Goal: Task Accomplishment & Management: Manage account settings

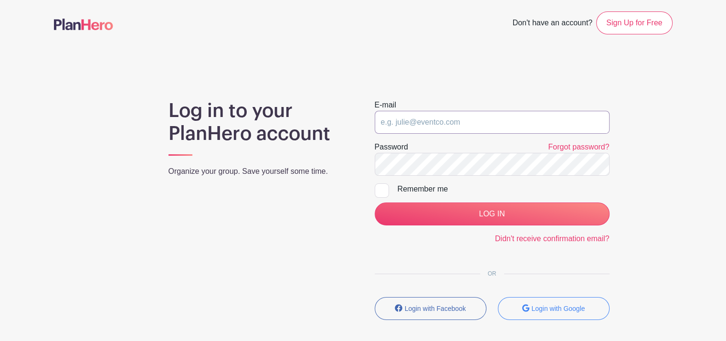
click at [500, 118] on input "email" at bounding box center [492, 122] width 235 height 23
type input "[EMAIL_ADDRESS][DOMAIN_NAME]"
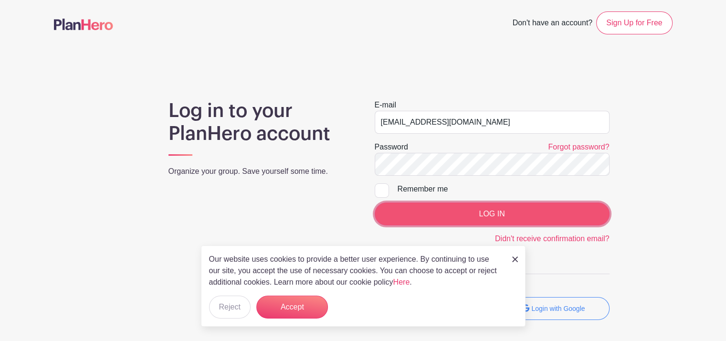
click at [444, 213] on input "LOG IN" at bounding box center [492, 213] width 235 height 23
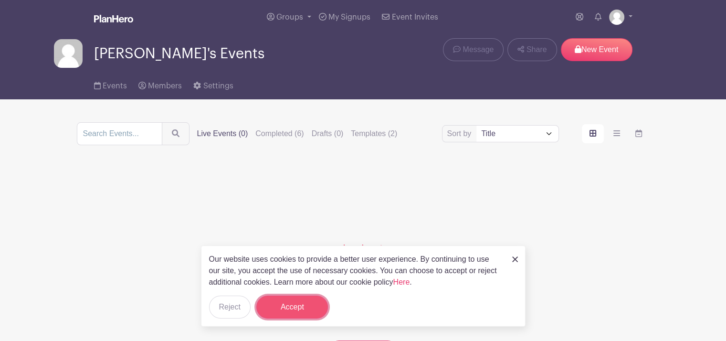
click at [292, 311] on button "Accept" at bounding box center [292, 306] width 72 height 23
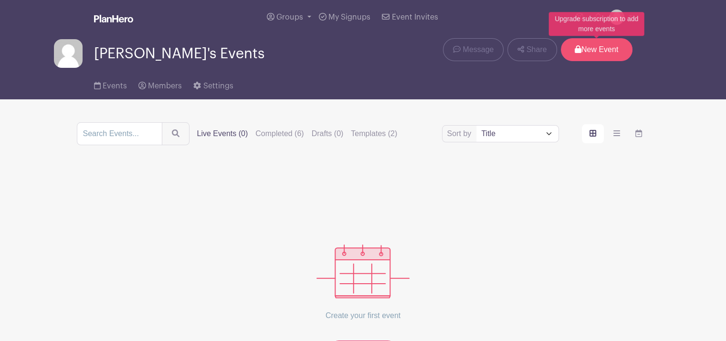
click at [583, 47] on p "New Event" at bounding box center [597, 49] width 72 height 23
click at [598, 50] on p "New Event" at bounding box center [597, 49] width 72 height 23
click at [586, 47] on p "New Event" at bounding box center [597, 49] width 72 height 23
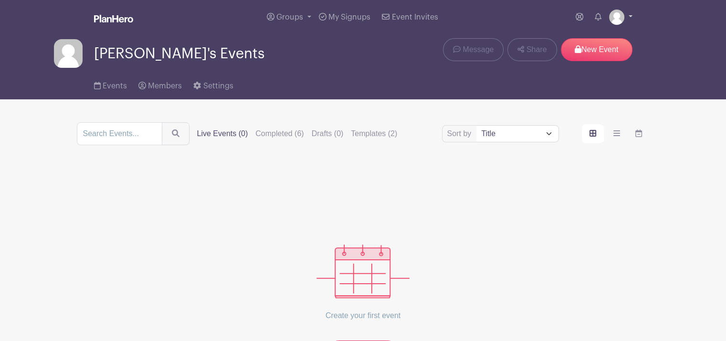
click at [617, 11] on img at bounding box center [616, 17] width 15 height 15
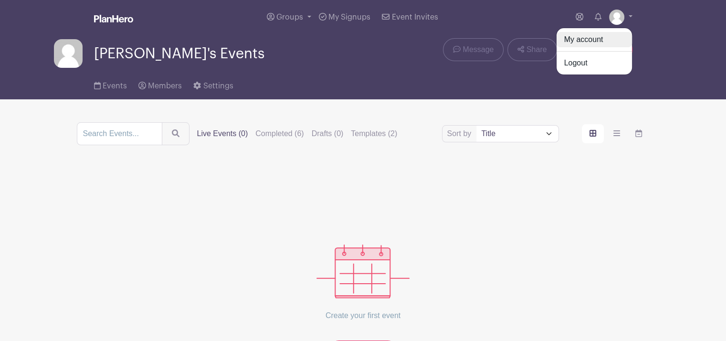
click at [589, 40] on link "My account" at bounding box center [593, 39] width 75 height 15
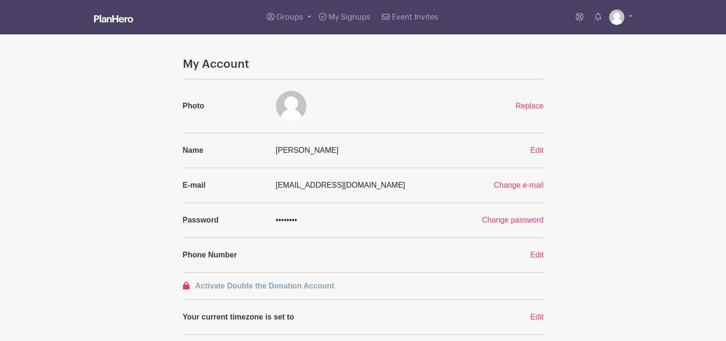
click at [106, 21] on img at bounding box center [113, 19] width 39 height 8
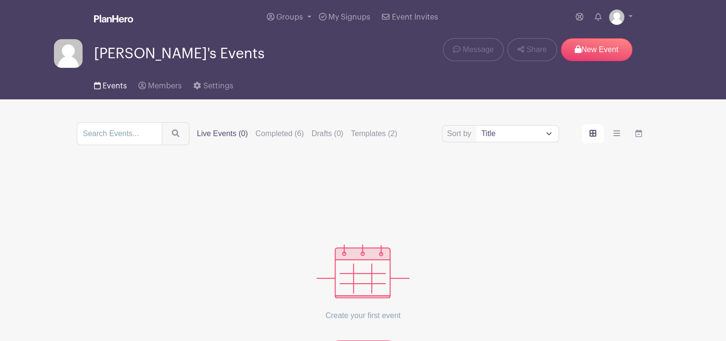
click at [104, 90] on span "Events" at bounding box center [115, 86] width 24 height 8
click at [366, 263] on img at bounding box center [362, 271] width 93 height 54
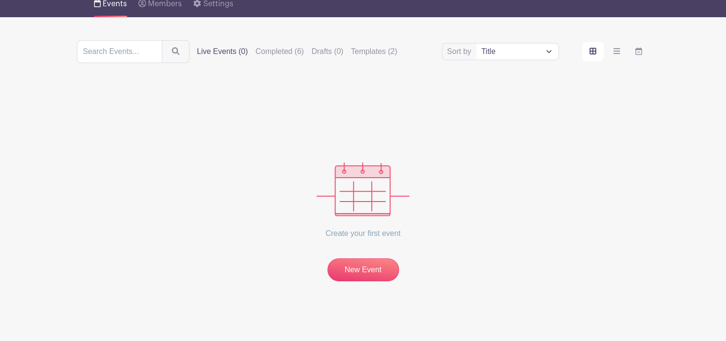
scroll to position [80, 0]
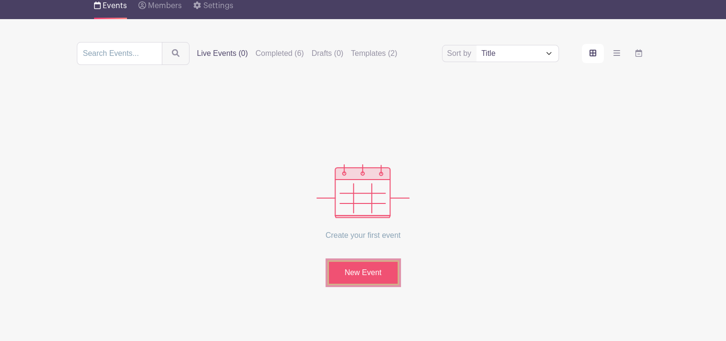
click at [367, 273] on link "New Event" at bounding box center [363, 272] width 72 height 25
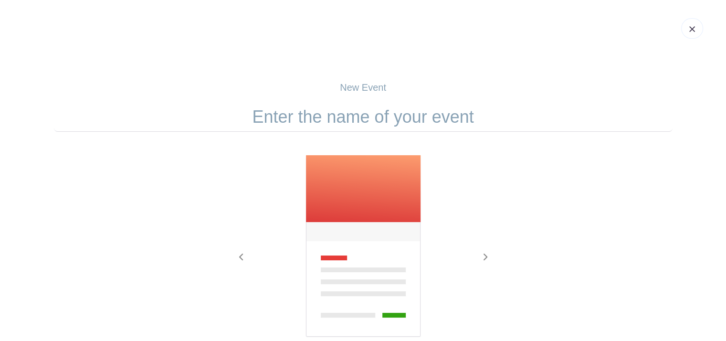
click at [326, 185] on img at bounding box center [363, 246] width 116 height 183
click at [363, 117] on input "text" at bounding box center [363, 117] width 618 height 30
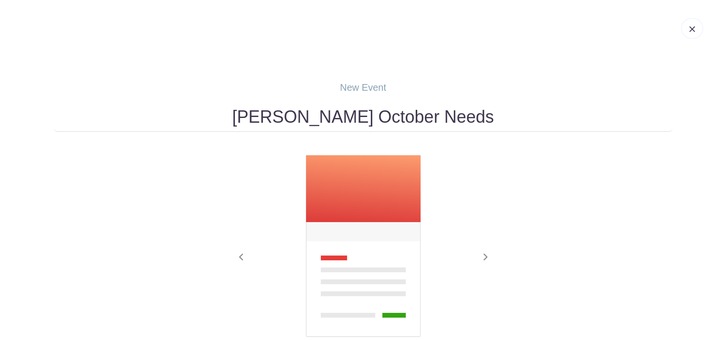
type input "Mrs. Hillman's October Needs"
click at [367, 91] on p "New Event" at bounding box center [363, 87] width 618 height 14
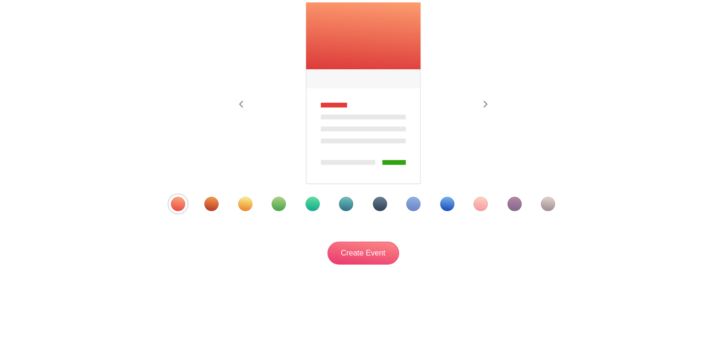
scroll to position [153, 0]
click at [211, 204] on div "Template 2" at bounding box center [211, 203] width 14 height 14
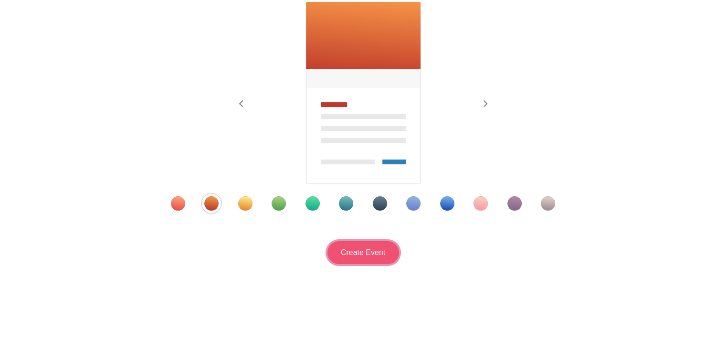
click at [363, 255] on input "Create Event" at bounding box center [363, 252] width 72 height 23
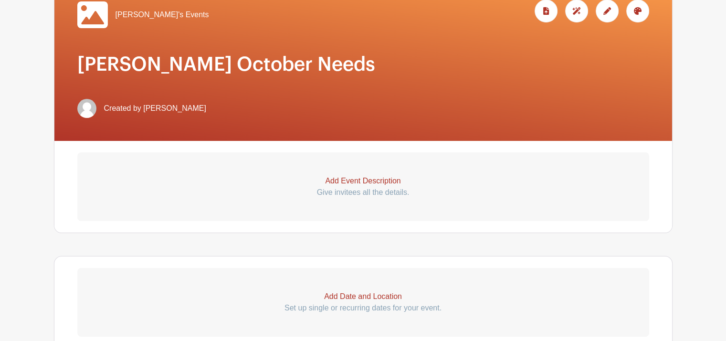
scroll to position [174, 0]
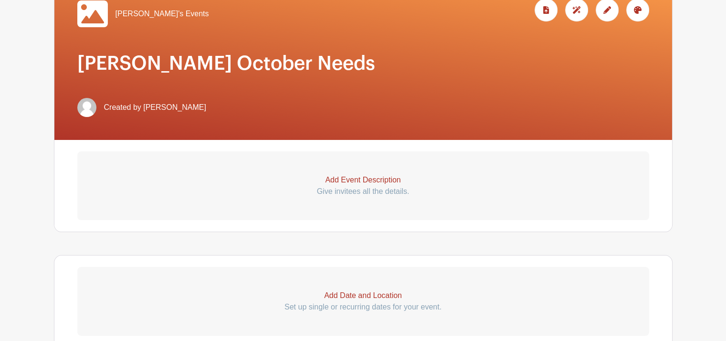
click at [375, 177] on p "Add Event Description" at bounding box center [363, 179] width 572 height 11
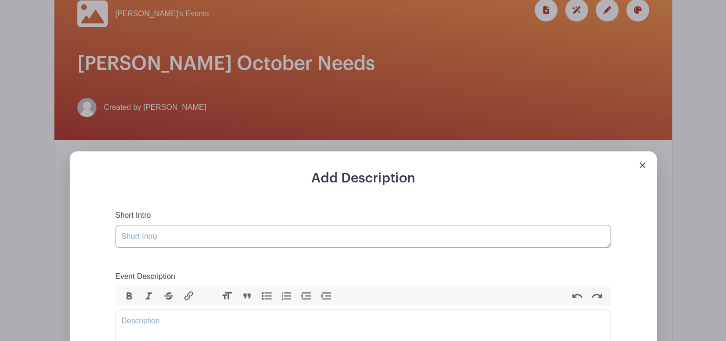
click at [220, 242] on textarea "Short Intro" at bounding box center [362, 236] width 495 height 23
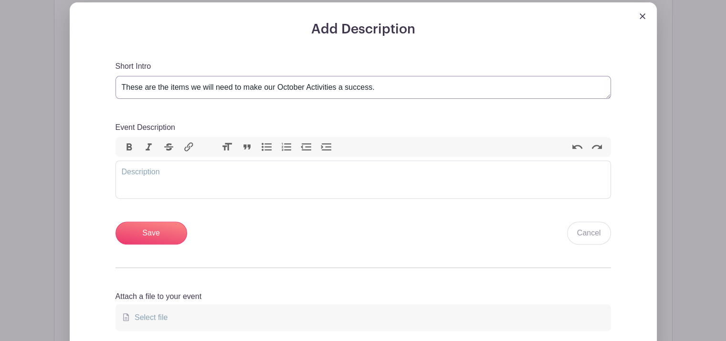
scroll to position [325, 0]
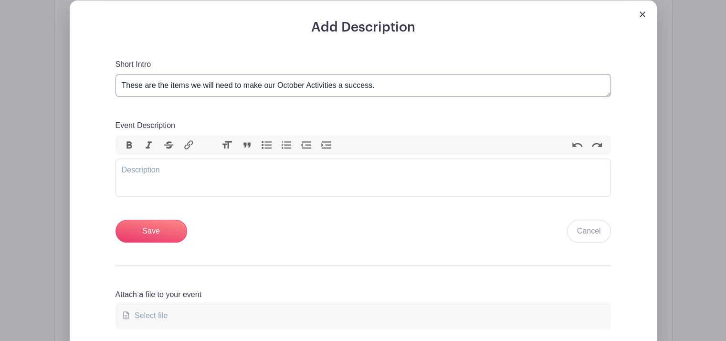
type textarea "These are the items we will need to make our October Activities a success."
click at [164, 232] on input "Save" at bounding box center [151, 231] width 72 height 23
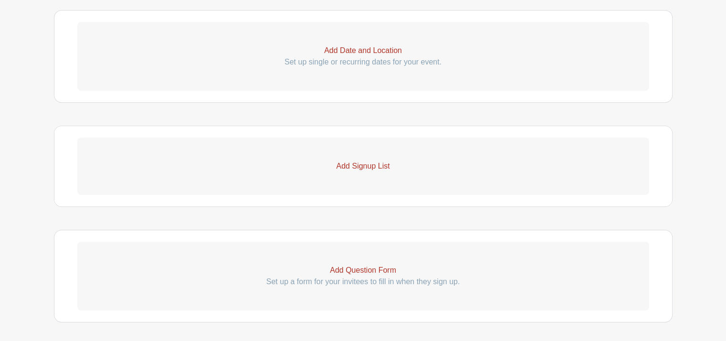
scroll to position [526, 0]
click at [368, 159] on p "Add Signup List" at bounding box center [363, 162] width 572 height 11
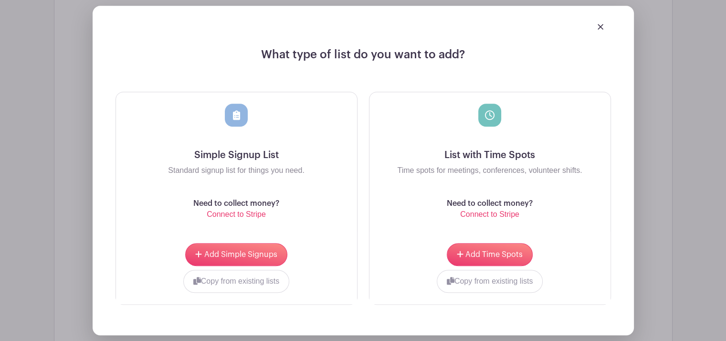
scroll to position [682, 0]
click at [231, 255] on span "Add Simple Signups" at bounding box center [240, 254] width 73 height 8
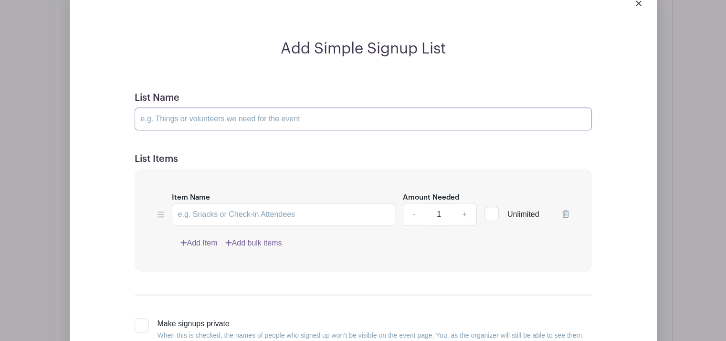
click at [227, 118] on input "List Name" at bounding box center [363, 118] width 457 height 23
type input "October Needs"
click at [211, 215] on input "Item Name" at bounding box center [284, 214] width 224 height 23
click at [272, 214] on input "24 styrofoam cups" at bounding box center [284, 214] width 224 height 23
click at [281, 214] on input "24 styrofoam cups" at bounding box center [284, 214] width 224 height 23
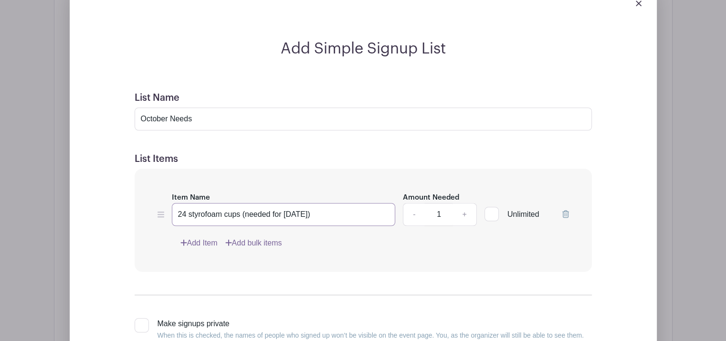
type input "24 styrofoam cups (needed for Oct. 15)"
click at [200, 239] on link "Add Item" at bounding box center [198, 242] width 37 height 11
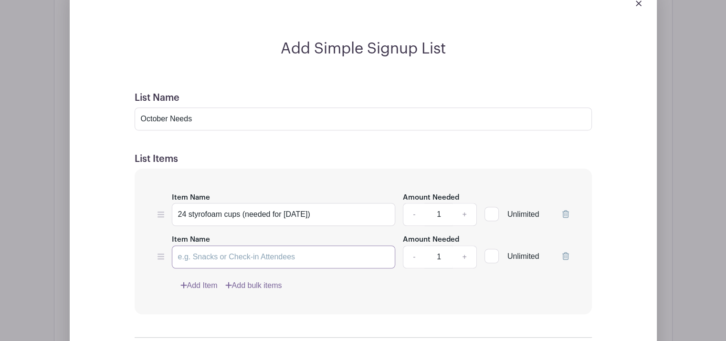
click at [196, 258] on input "Item Name" at bounding box center [284, 256] width 224 height 23
type input "24 plastic spoons (needed for Oct. 15)"
click at [195, 284] on link "Add Item" at bounding box center [198, 285] width 37 height 11
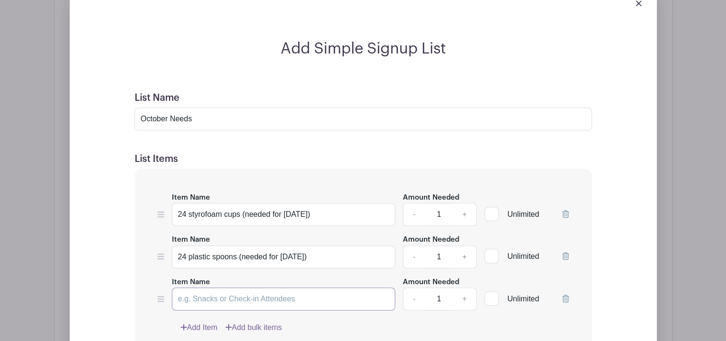
click at [198, 296] on input "Item Name" at bounding box center [284, 298] width 224 height 23
type input "2"
type input "1 bag of pretzel sticks (not rods) Needed for Oct. 17"
click at [191, 322] on link "Add Item" at bounding box center [198, 327] width 37 height 11
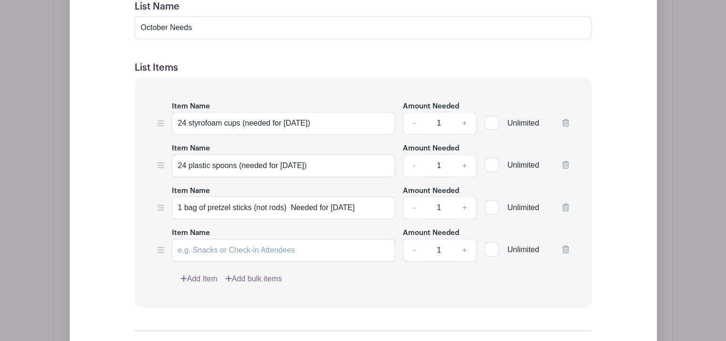
scroll to position [705, 0]
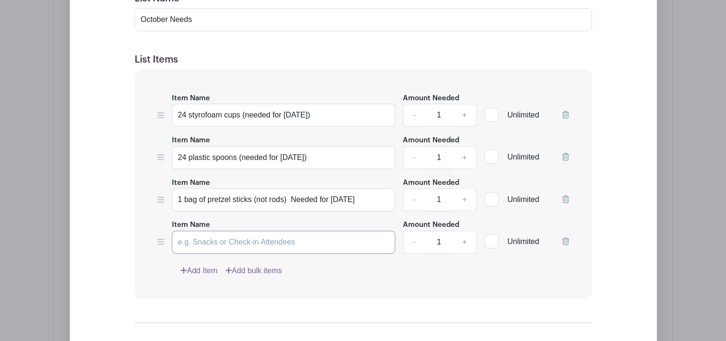
click at [221, 243] on input "Item Name" at bounding box center [284, 242] width 224 height 23
type input "1 bag of mini marshmallows"
click at [467, 241] on link "+" at bounding box center [464, 242] width 24 height 23
type input "2"
click at [299, 238] on input "1 bag of mini marshmallows" at bounding box center [284, 242] width 224 height 23
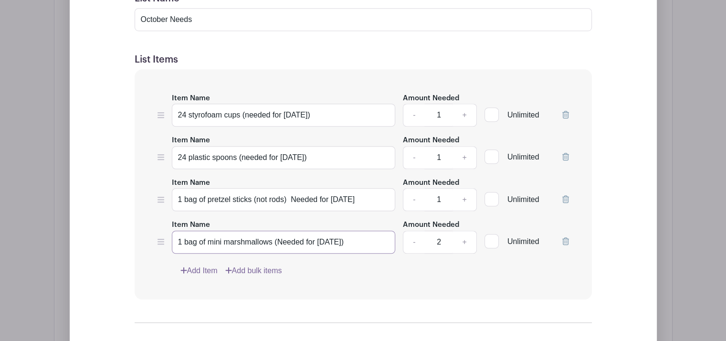
type input "1 bag of mini marshmallows (Needed for Oct 17)"
click at [200, 267] on link "Add Item" at bounding box center [198, 270] width 37 height 11
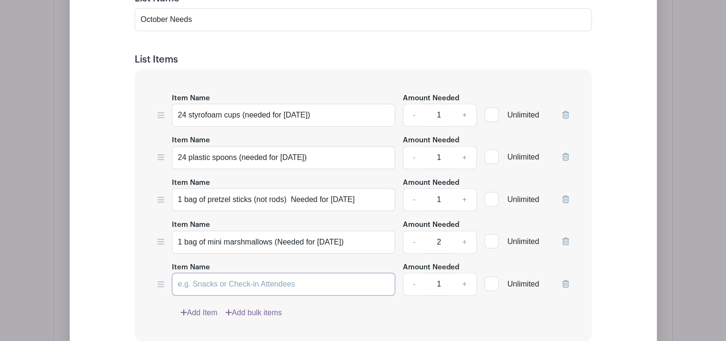
click at [199, 282] on input "Item Name" at bounding box center [284, 284] width 224 height 23
type input "1 bag of white chocolate chips"
click at [464, 281] on link "+" at bounding box center [464, 284] width 24 height 23
type input "2"
click at [282, 280] on input "1 bag of white chocolate chips" at bounding box center [284, 284] width 224 height 23
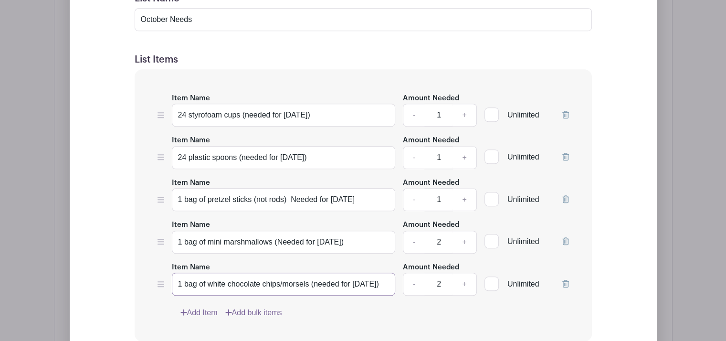
type input "1 bag of white chocolate chips/morsels (needed for Oct 17)"
click at [193, 312] on link "Add Item" at bounding box center [198, 312] width 37 height 11
click at [195, 322] on input "Item Name" at bounding box center [284, 326] width 224 height 23
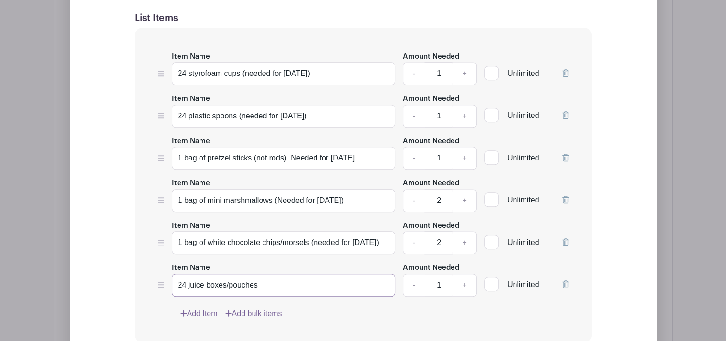
scroll to position [750, 0]
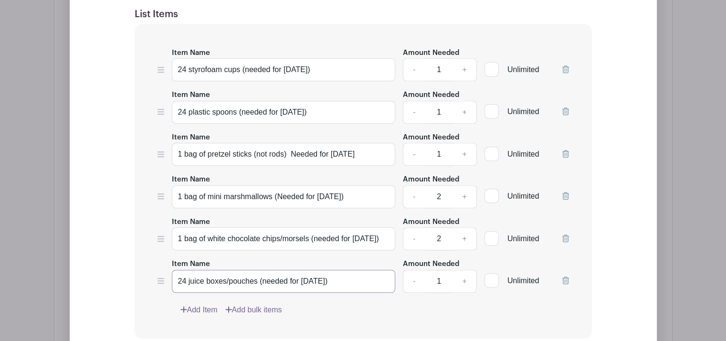
type input "24 juice boxes/pouches (needed for Oct. 31)"
click at [196, 307] on link "Add Item" at bounding box center [198, 309] width 37 height 11
click at [190, 318] on input "Item Name" at bounding box center [284, 323] width 224 height 23
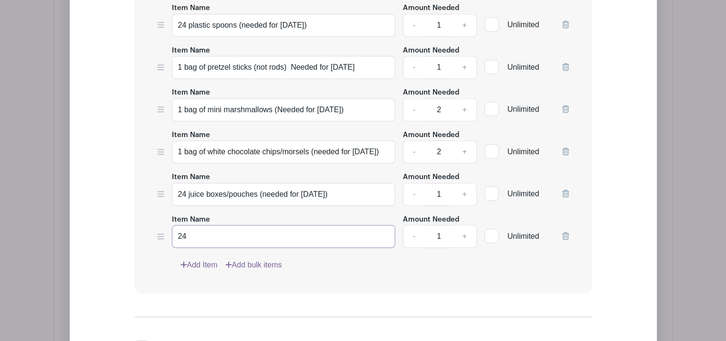
scroll to position [840, 0]
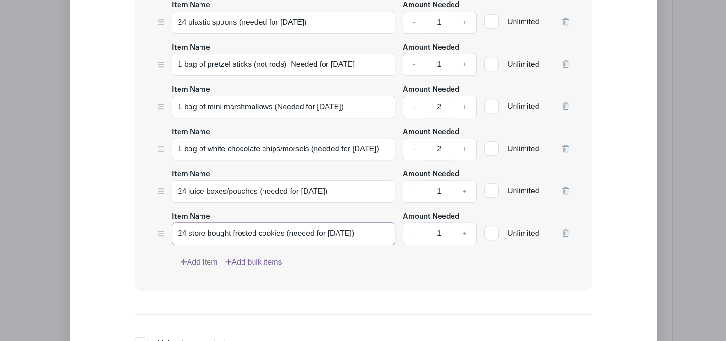
type input "24 store bought frosted cookies (needed for Oct 31)"
click at [191, 259] on link "Add Item" at bounding box center [198, 261] width 37 height 11
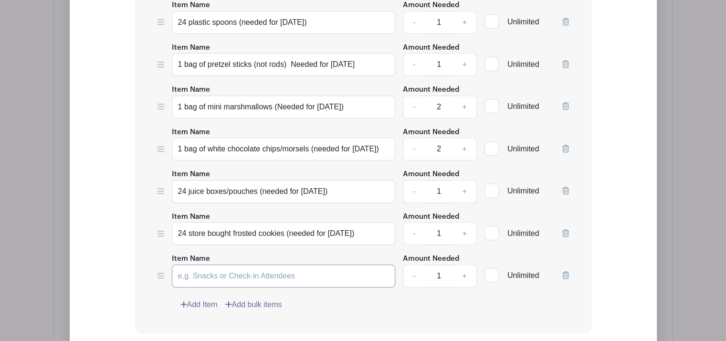
click at [202, 274] on input "Item Name" at bounding box center [284, 275] width 224 height 23
type input "Napkins (Needed for Oct. 31"
click at [201, 300] on link "Add Item" at bounding box center [198, 304] width 37 height 11
click at [202, 317] on input "Item Name" at bounding box center [284, 317] width 224 height 23
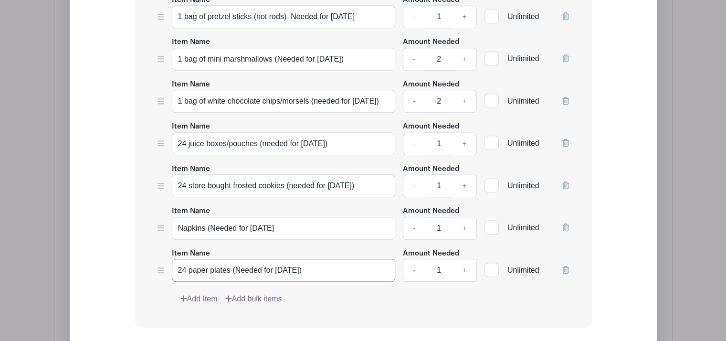
scroll to position [888, 0]
type input "24 paper plates (Needed for Oct. 31)"
click at [193, 294] on link "Add Item" at bounding box center [198, 298] width 37 height 11
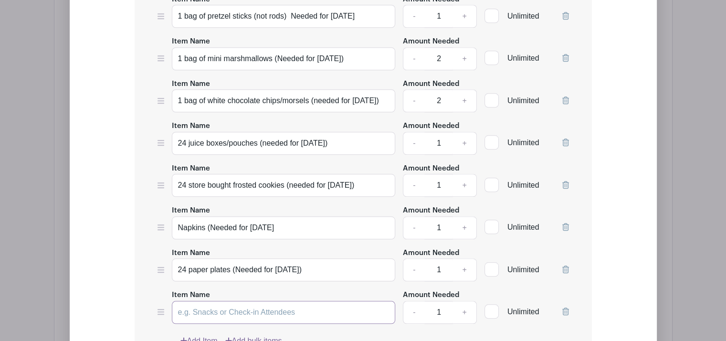
click at [210, 301] on input "Item Name" at bounding box center [284, 312] width 224 height 23
type input "1 bag of assorted candies"
click at [466, 308] on link "+" at bounding box center [464, 312] width 24 height 23
type input "2"
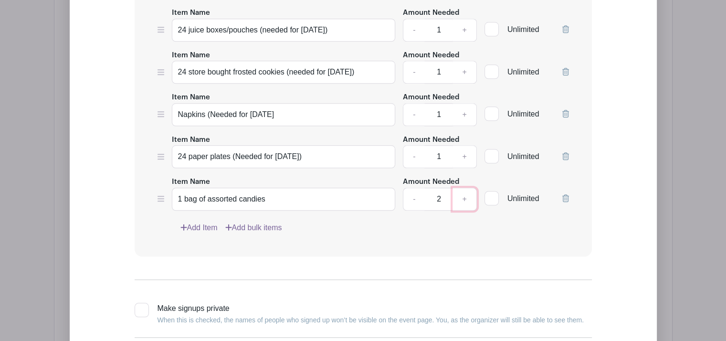
scroll to position [1002, 0]
click at [304, 193] on input "1 bag of assorted candies" at bounding box center [284, 198] width 224 height 23
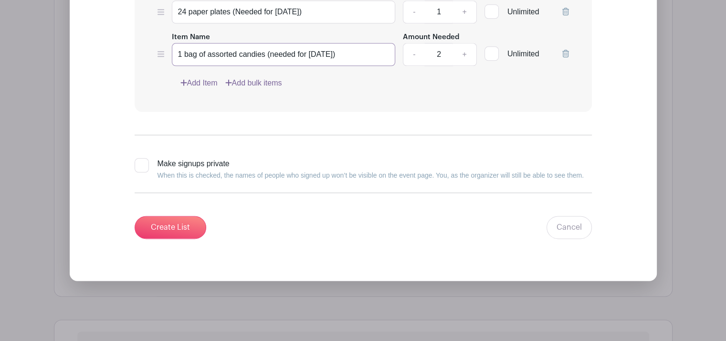
scroll to position [1149, 0]
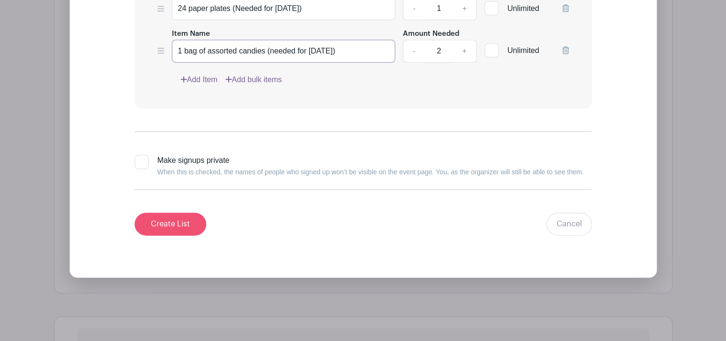
type input "1 bag of assorted candies (needed for Oct 30)"
click at [172, 220] on input "Create List" at bounding box center [171, 223] width 72 height 23
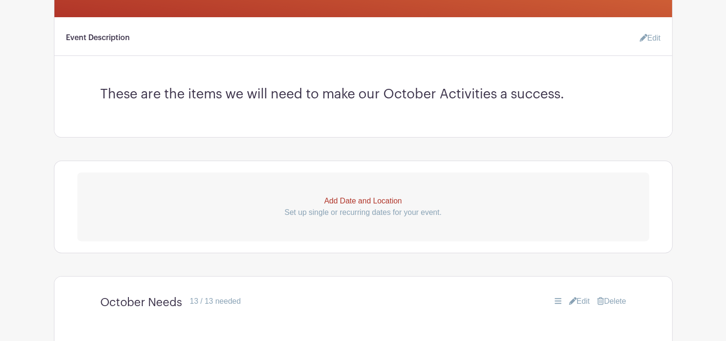
scroll to position [0, 0]
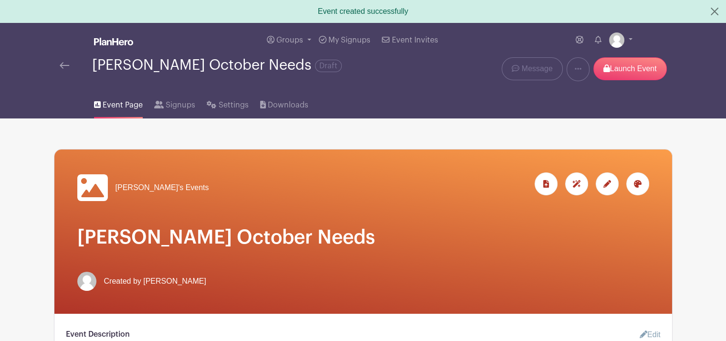
click at [536, 70] on span "Message" at bounding box center [537, 68] width 31 height 11
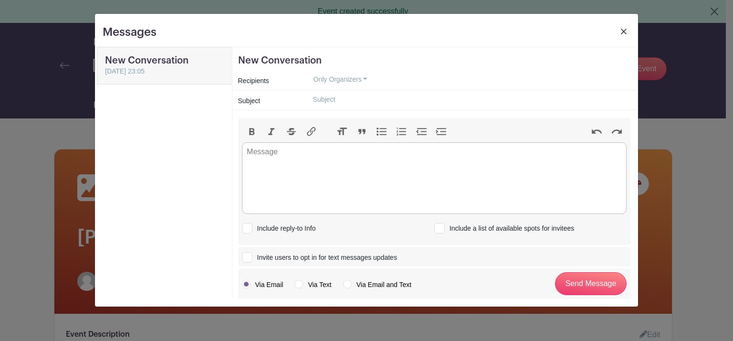
click at [622, 26] on link at bounding box center [623, 34] width 13 height 18
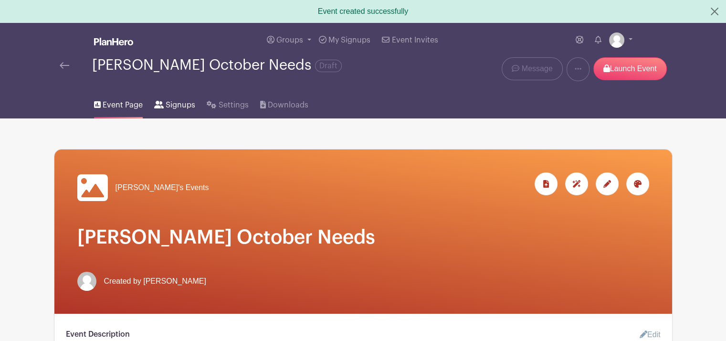
click at [168, 108] on span "Signups" at bounding box center [181, 104] width 30 height 11
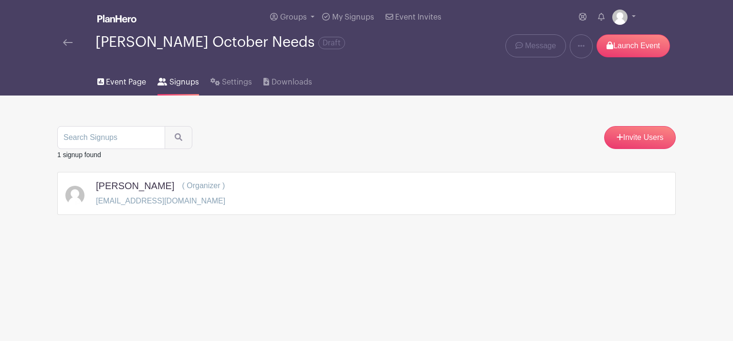
click at [130, 87] on span "Event Page" at bounding box center [126, 81] width 40 height 11
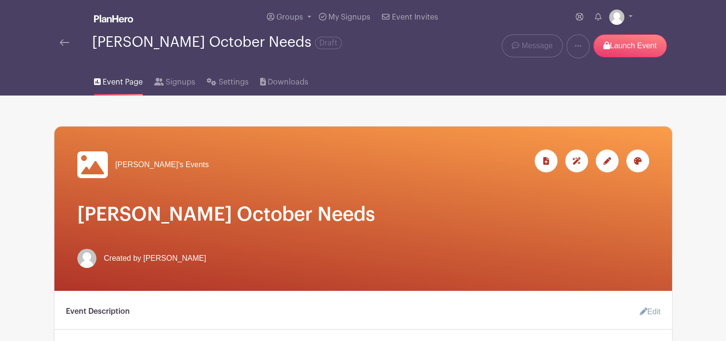
click at [275, 54] on div "Mrs. Hillman's October Needs Draft" at bounding box center [234, 49] width 361 height 31
click at [575, 47] on icon at bounding box center [578, 46] width 7 height 2
click at [367, 67] on div "Event Page Signups Settings Downloads" at bounding box center [363, 80] width 630 height 31
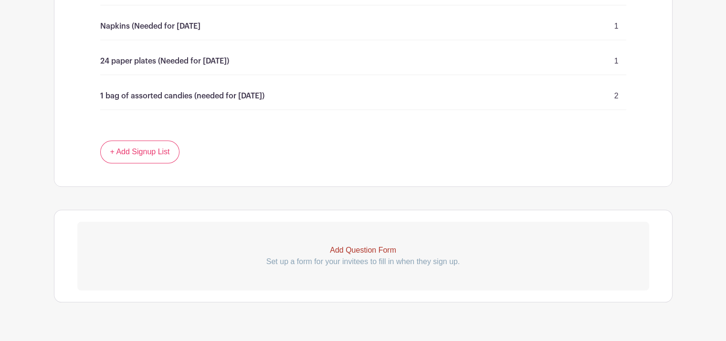
scroll to position [863, 0]
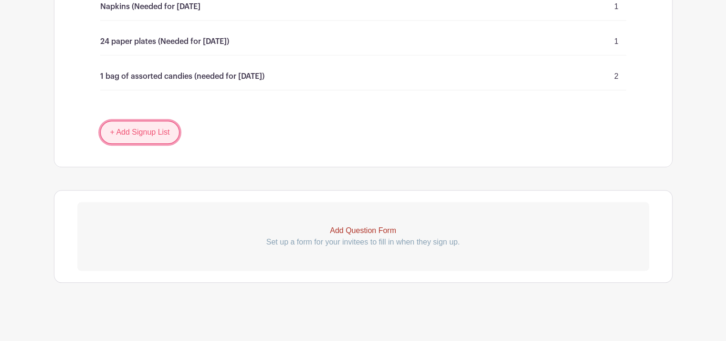
click at [149, 140] on link "+ Add Signup List" at bounding box center [140, 132] width 80 height 23
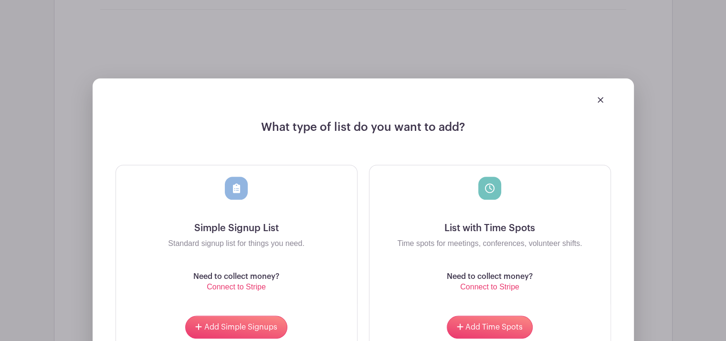
scroll to position [893, 0]
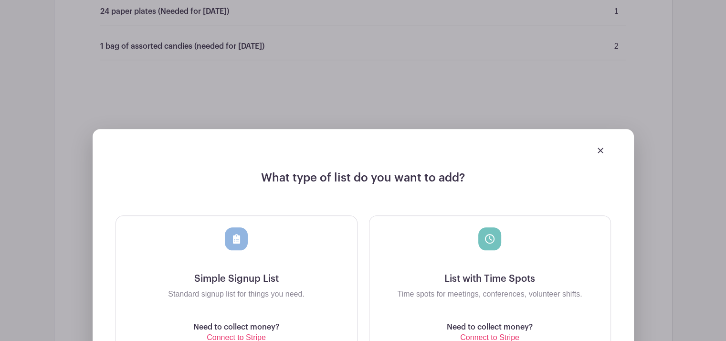
click at [602, 147] on img at bounding box center [601, 150] width 6 height 6
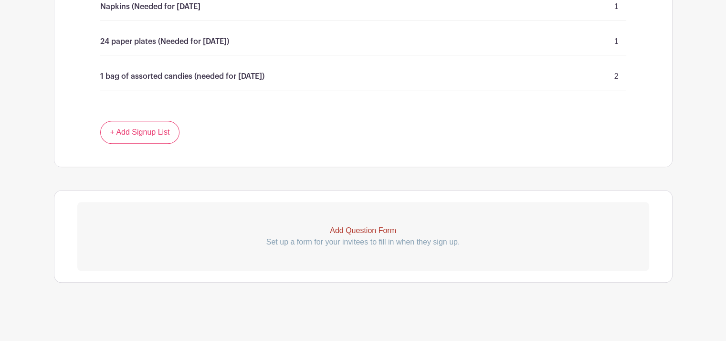
click at [54, 221] on div "Add Question Form Set up a form for your invitees to fill in when they sign up." at bounding box center [363, 236] width 618 height 93
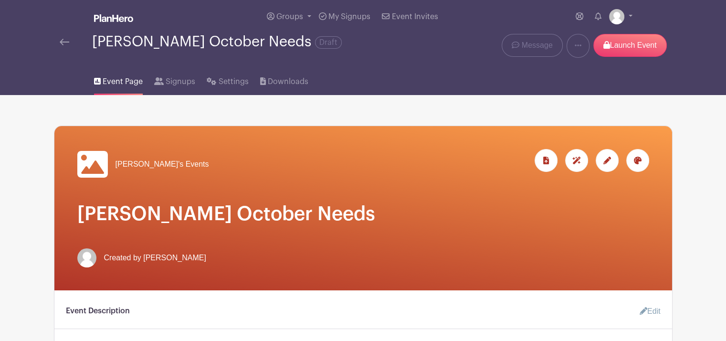
scroll to position [0, 0]
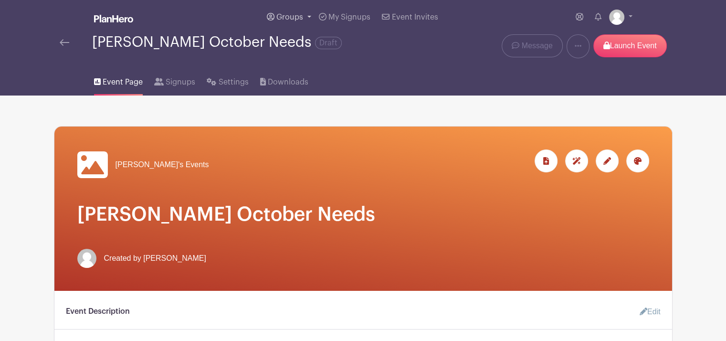
click at [302, 17] on span "Groups" at bounding box center [289, 17] width 27 height 8
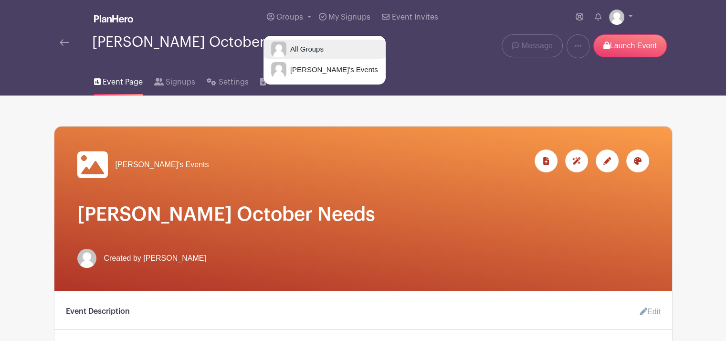
click at [306, 53] on span "All Groups" at bounding box center [304, 49] width 37 height 11
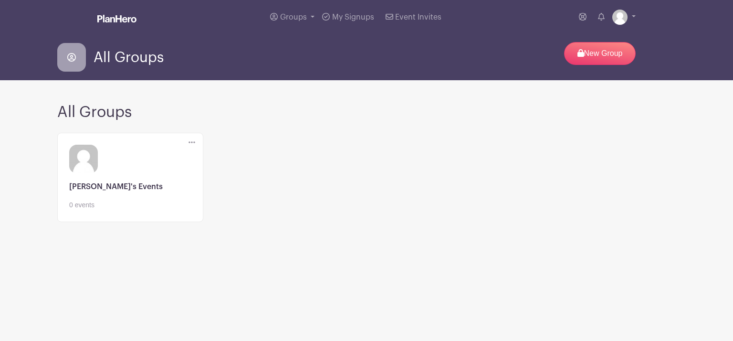
click at [107, 210] on link at bounding box center [130, 210] width 122 height 0
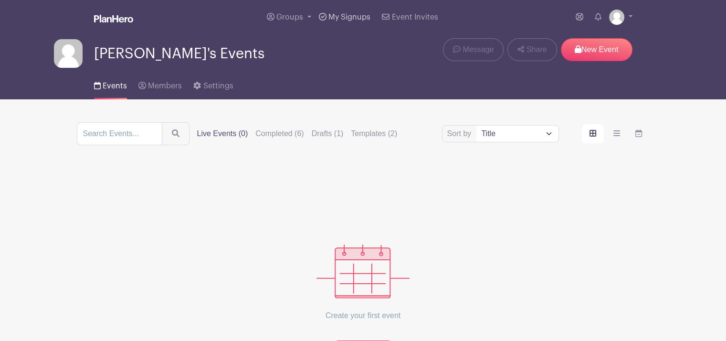
click at [343, 16] on span "My Signups" at bounding box center [349, 17] width 42 height 8
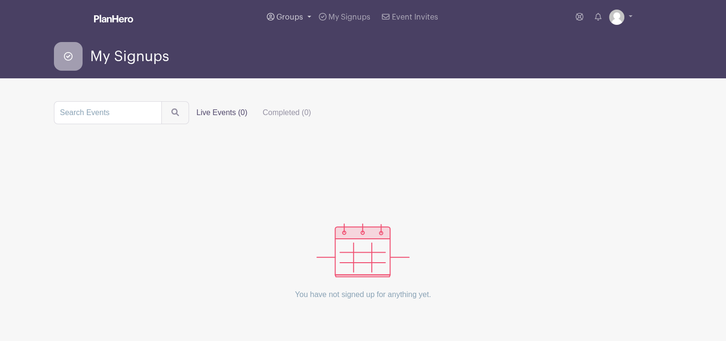
click at [291, 17] on span "Groups" at bounding box center [289, 17] width 27 height 8
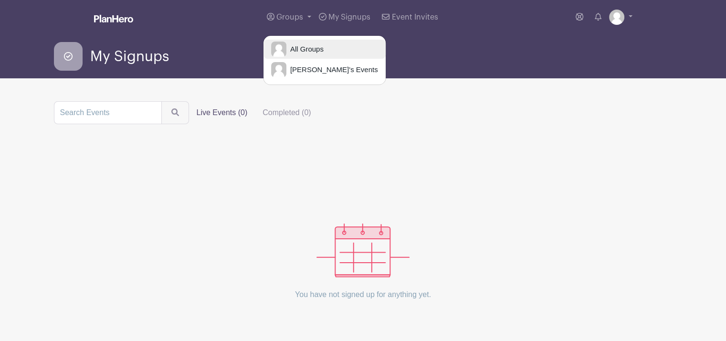
click at [296, 52] on span "All Groups" at bounding box center [304, 49] width 37 height 11
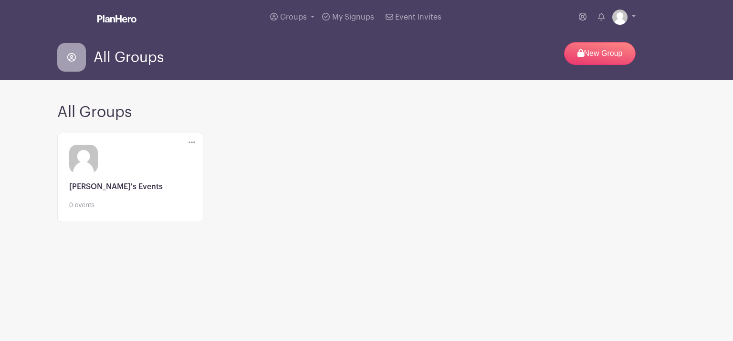
click at [76, 210] on link at bounding box center [130, 210] width 122 height 0
click at [630, 15] on link at bounding box center [623, 17] width 23 height 15
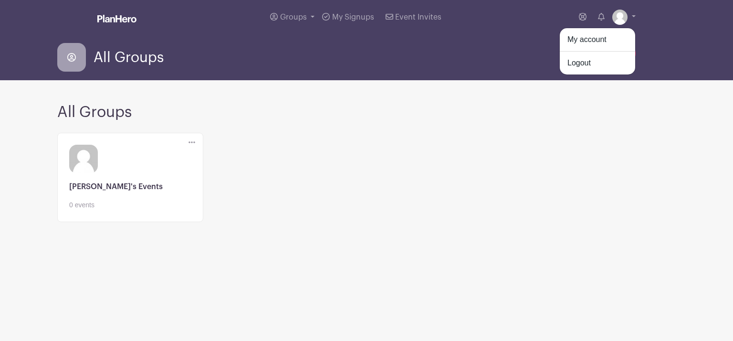
click at [86, 54] on div "All Groups" at bounding box center [114, 57] width 114 height 29
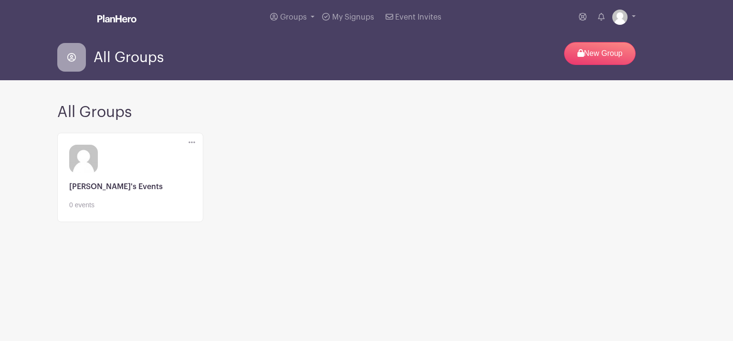
click at [160, 210] on link at bounding box center [130, 210] width 122 height 0
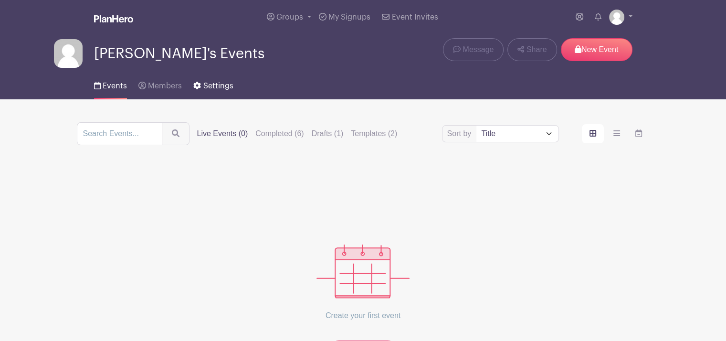
click at [206, 85] on span "Settings" at bounding box center [218, 86] width 30 height 8
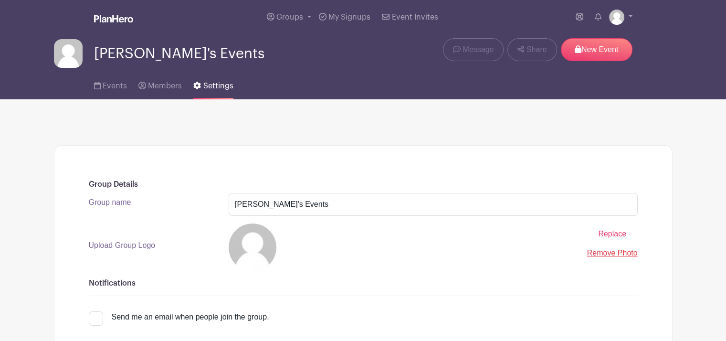
click at [215, 86] on span "Settings" at bounding box center [218, 86] width 30 height 8
drag, startPoint x: 303, startPoint y: 205, endPoint x: 226, endPoint y: 207, distance: 76.8
click at [226, 207] on div "Ashley's Events" at bounding box center [433, 204] width 420 height 23
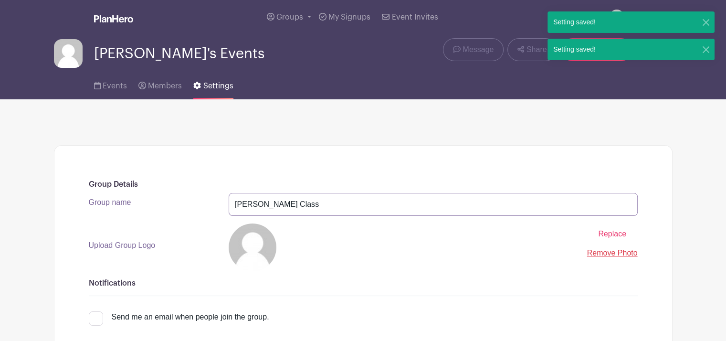
type input "[PERSON_NAME] Class"
click at [602, 231] on span "Replace" at bounding box center [612, 234] width 28 height 8
click at [0, 0] on input "Replace" at bounding box center [0, 0] width 0 height 0
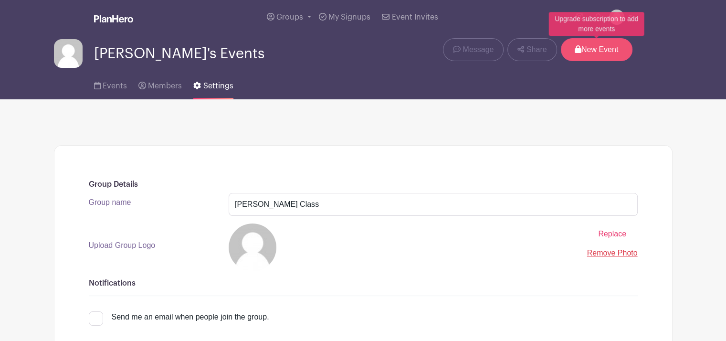
click at [595, 53] on p "New Event" at bounding box center [597, 49] width 72 height 23
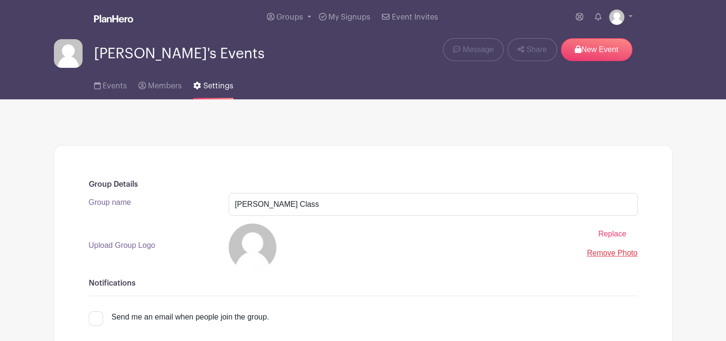
click at [124, 16] on img at bounding box center [113, 19] width 39 height 8
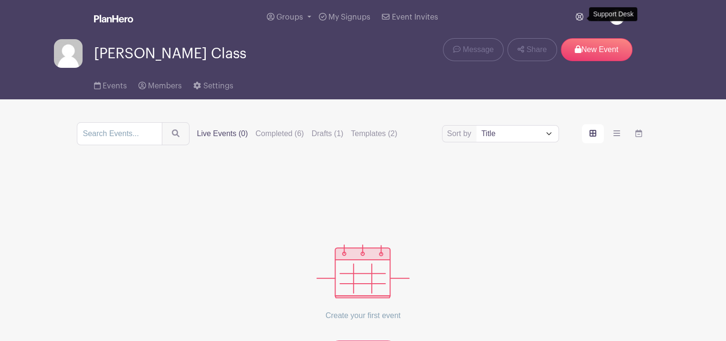
drag, startPoint x: 115, startPoint y: 19, endPoint x: 578, endPoint y: 17, distance: 463.9
click at [578, 17] on icon at bounding box center [580, 17] width 8 height 8
click at [320, 92] on div "Events Members Settings" at bounding box center [363, 84] width 630 height 31
click at [174, 53] on span "[PERSON_NAME] Class" at bounding box center [170, 54] width 152 height 16
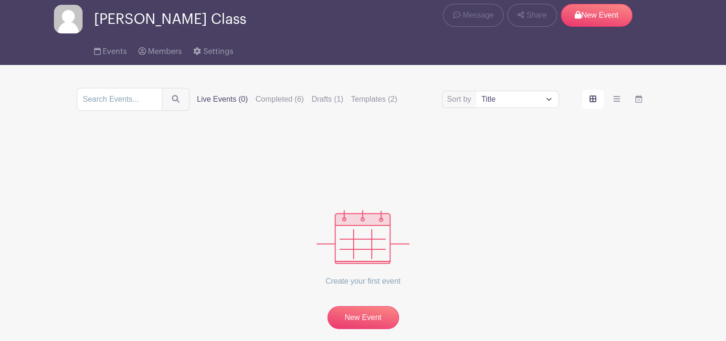
scroll to position [82, 0]
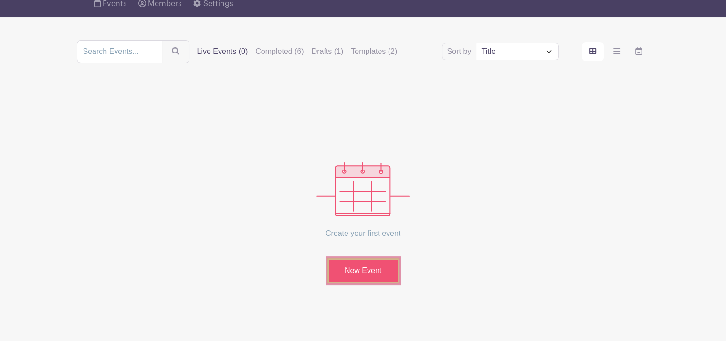
click at [373, 268] on link "New Event" at bounding box center [363, 270] width 72 height 25
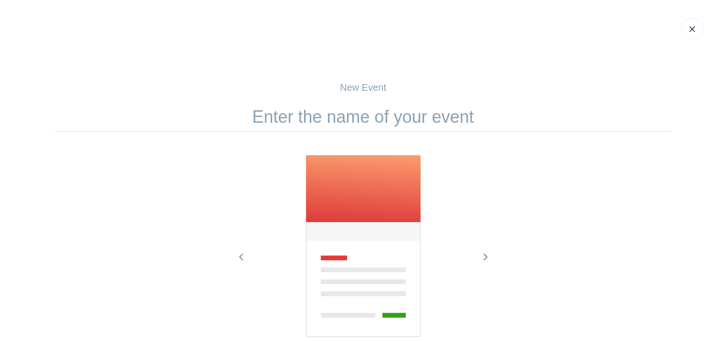
click at [351, 182] on img at bounding box center [363, 246] width 116 height 183
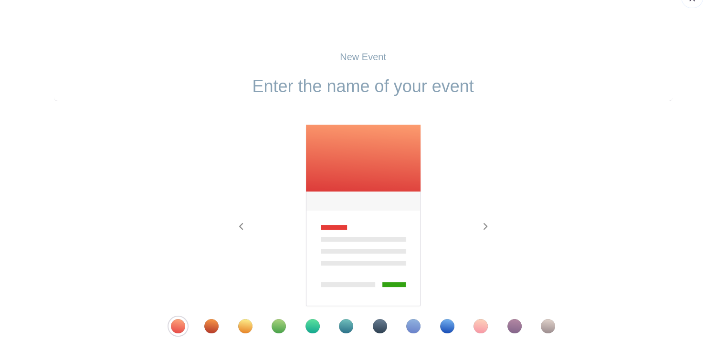
scroll to position [30, 0]
click at [361, 90] on input "text" at bounding box center [363, 87] width 618 height 30
type input "Mrs. Hillman's October Needs"
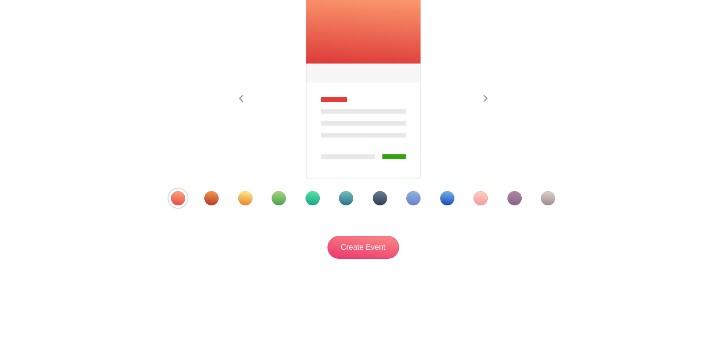
scroll to position [158, 0]
click at [201, 199] on div at bounding box center [363, 198] width 433 height 14
click at [211, 203] on div "Template 2" at bounding box center [211, 198] width 14 height 14
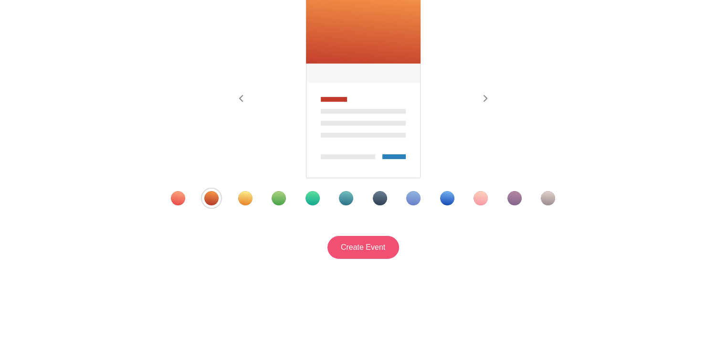
click at [376, 253] on input "Create Event" at bounding box center [363, 247] width 72 height 23
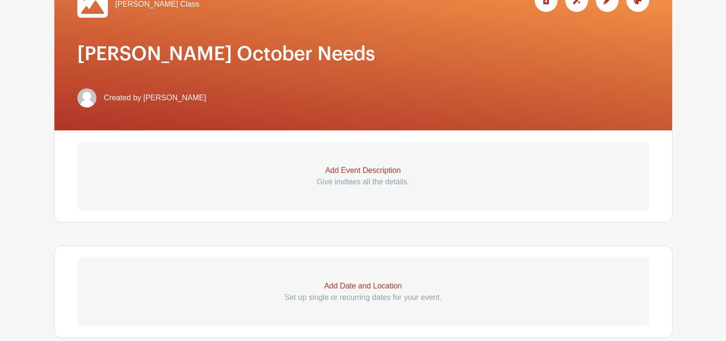
scroll to position [175, 0]
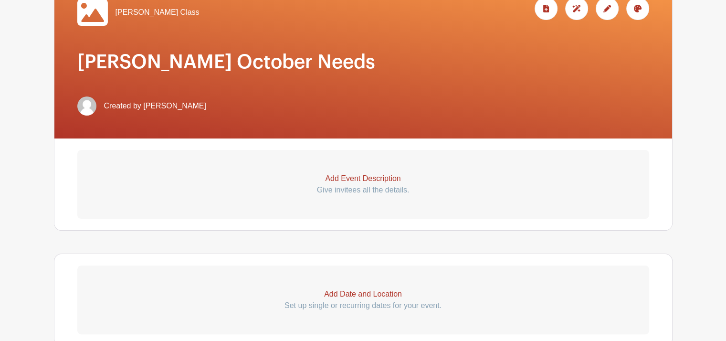
click at [377, 179] on p "Add Event Description" at bounding box center [363, 178] width 572 height 11
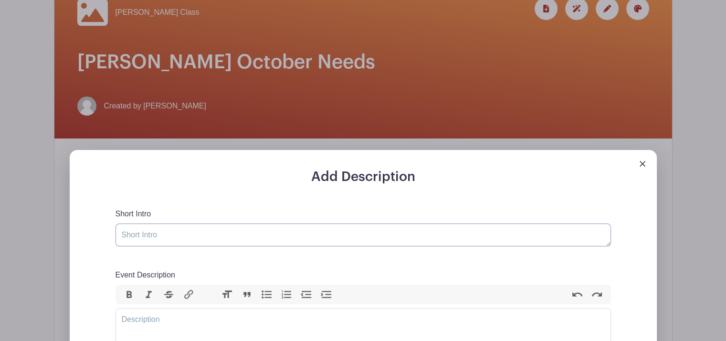
click at [287, 240] on textarea "Short Intro" at bounding box center [362, 234] width 495 height 23
type textarea "October Needs"
click at [268, 321] on trix-editor "Event Description" at bounding box center [362, 327] width 495 height 38
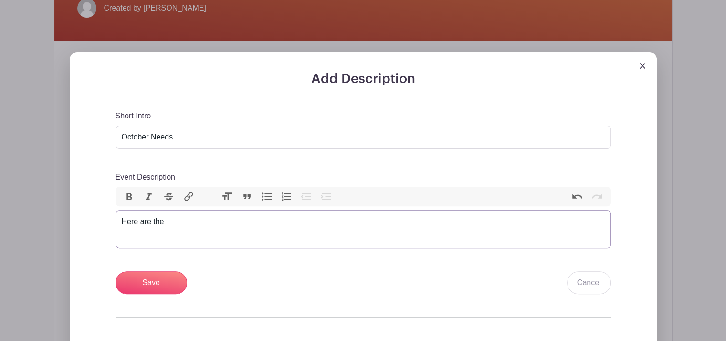
scroll to position [273, 0]
click at [304, 222] on div "Here are the items we will need for our October Activites to" at bounding box center [363, 220] width 483 height 11
click at [329, 223] on div "Here are the items we will need for our October Activities to" at bounding box center [363, 220] width 483 height 11
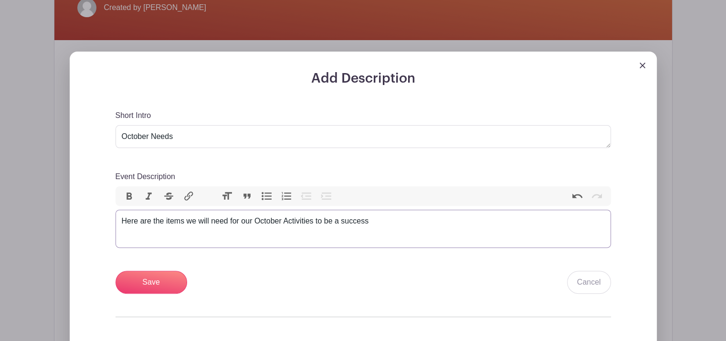
type trix-editor "<div>Here are the items we will need for our October Activities to be a success…"
click at [170, 282] on input "Save" at bounding box center [151, 282] width 72 height 23
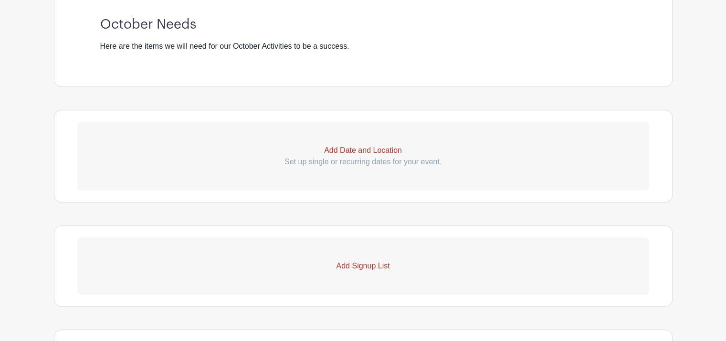
scroll to position [443, 0]
click at [365, 265] on p "Add Signup List" at bounding box center [363, 265] width 572 height 11
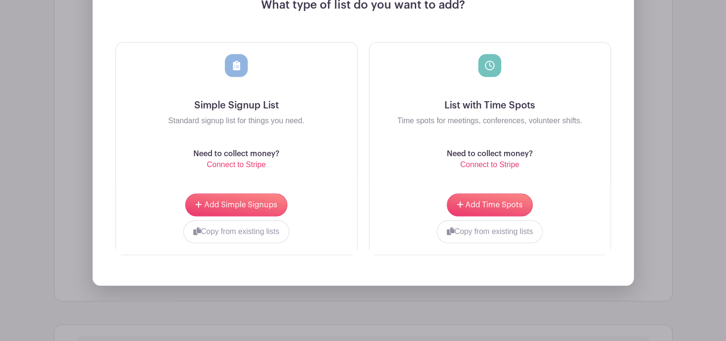
scroll to position [756, 0]
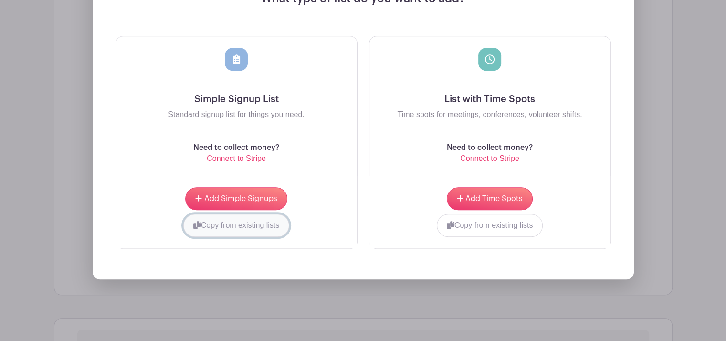
click at [235, 229] on button "Copy from existing lists" at bounding box center [236, 225] width 106 height 23
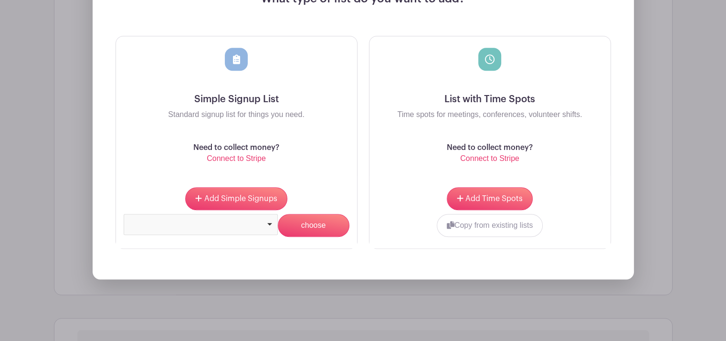
click at [271, 225] on div at bounding box center [201, 224] width 154 height 21
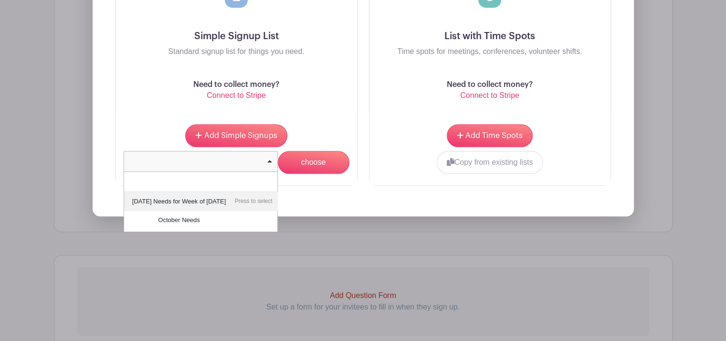
scroll to position [819, 0]
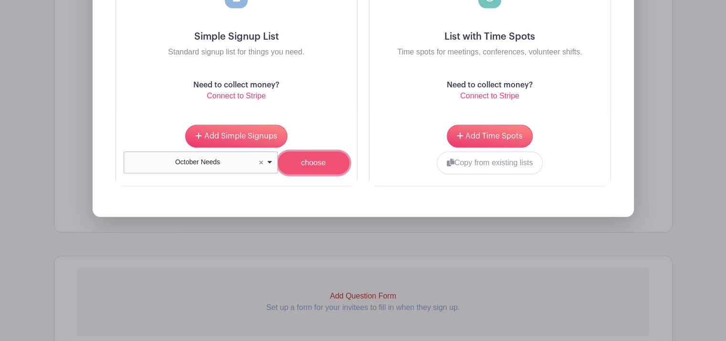
click at [312, 164] on input "choose" at bounding box center [314, 162] width 72 height 23
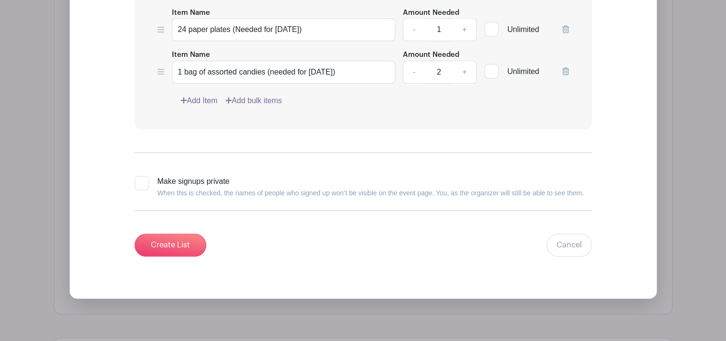
scroll to position [1241, 0]
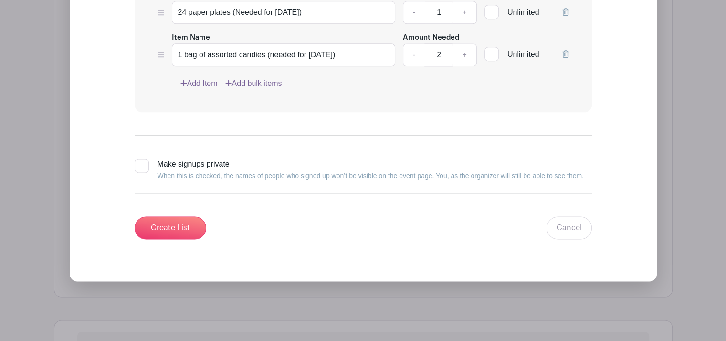
click at [147, 164] on div at bounding box center [142, 165] width 14 height 14
click at [141, 164] on input "Make signups private When this is checked, the names of people who signed up wo…" at bounding box center [138, 161] width 6 height 6
checkbox input "true"
click at [174, 224] on input "Create List" at bounding box center [171, 227] width 72 height 23
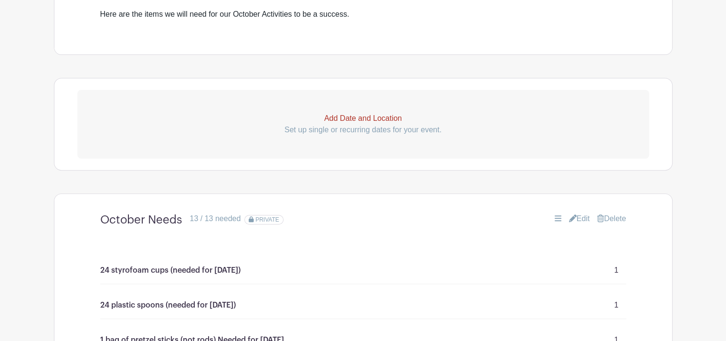
scroll to position [397, 0]
click at [555, 219] on icon at bounding box center [558, 219] width 7 height 6
click at [555, 216] on icon at bounding box center [558, 219] width 7 height 6
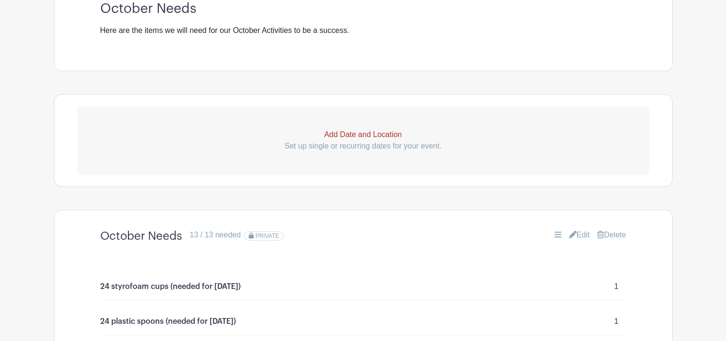
scroll to position [382, 0]
click at [577, 232] on link "Edit" at bounding box center [579, 234] width 21 height 11
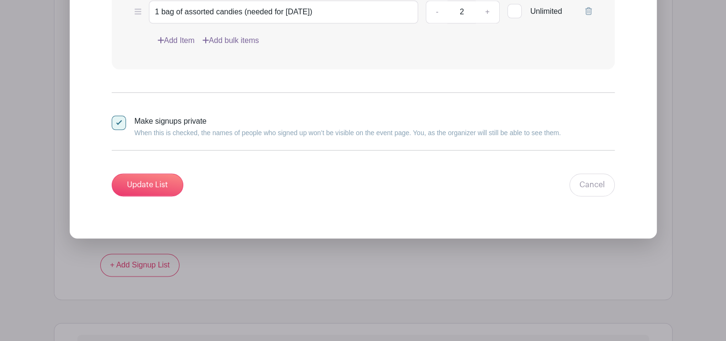
scroll to position [1216, 0]
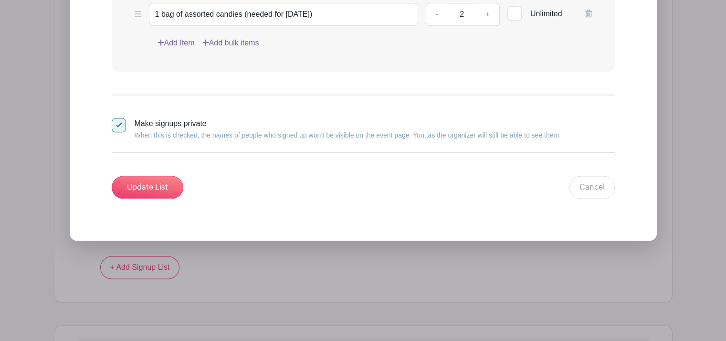
click at [112, 126] on div at bounding box center [119, 125] width 14 height 14
click at [112, 124] on input "Make signups private When this is checked, the names of people who signed up wo…" at bounding box center [115, 121] width 6 height 6
checkbox input "false"
click at [143, 185] on input "Update List" at bounding box center [148, 187] width 72 height 23
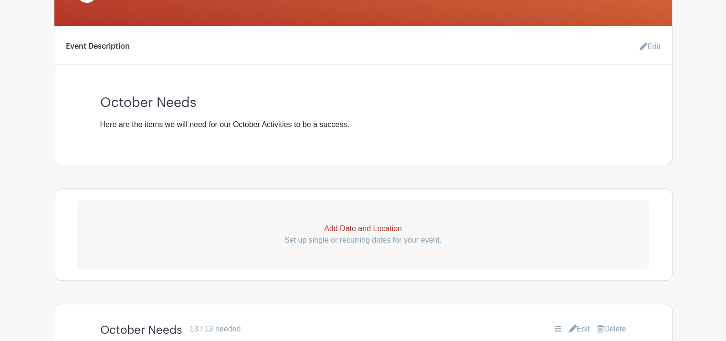
scroll to position [0, 0]
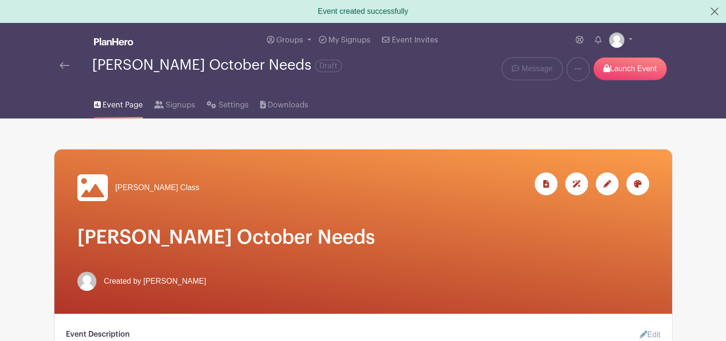
click at [289, 102] on span "Downloads" at bounding box center [288, 104] width 41 height 11
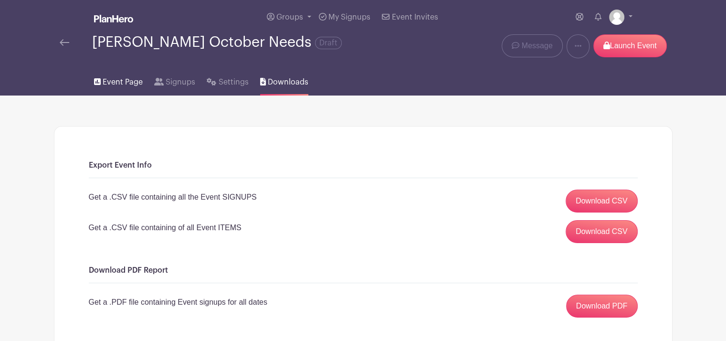
click at [109, 84] on span "Event Page" at bounding box center [123, 81] width 40 height 11
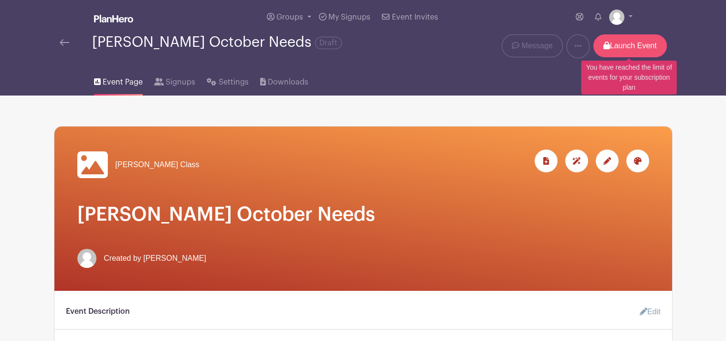
click at [620, 42] on p "Launch Event" at bounding box center [629, 45] width 73 height 23
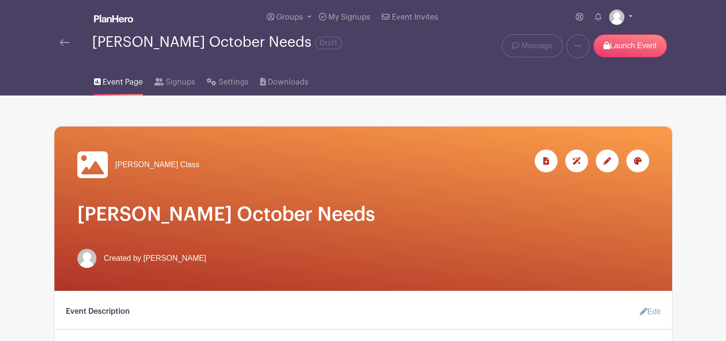
click at [615, 13] on img at bounding box center [616, 17] width 15 height 15
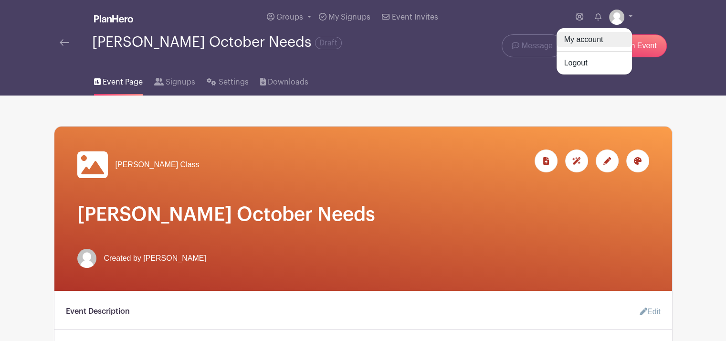
click at [596, 40] on link "My account" at bounding box center [593, 39] width 75 height 15
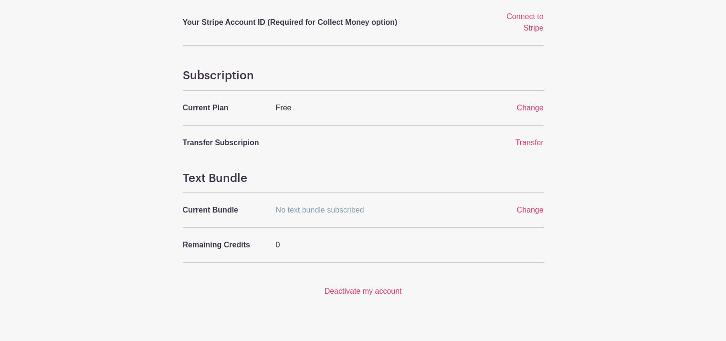
scroll to position [351, 0]
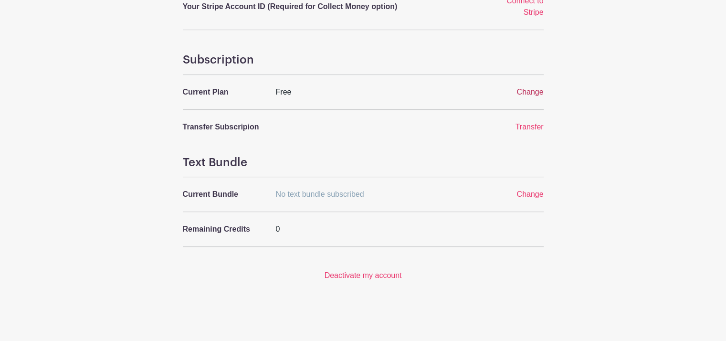
click at [527, 94] on span "Change" at bounding box center [529, 92] width 27 height 8
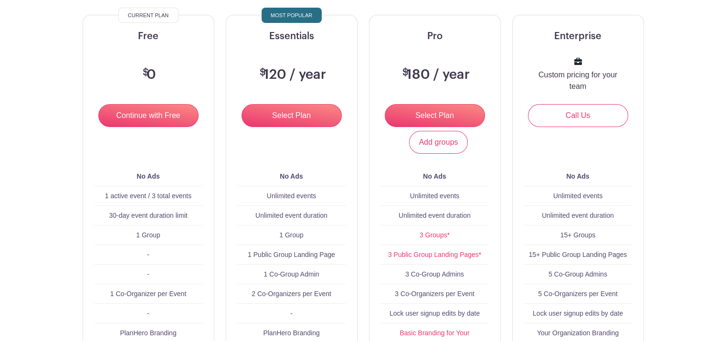
scroll to position [114, 0]
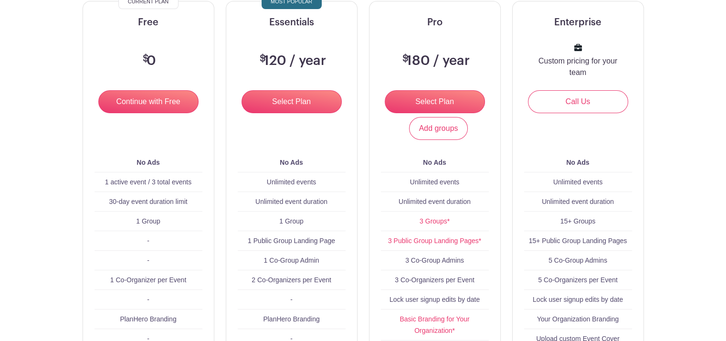
click at [128, 102] on input "Continue with Free" at bounding box center [148, 101] width 100 height 23
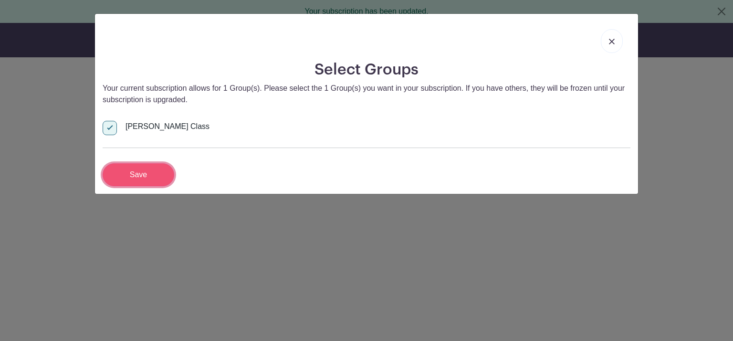
click at [138, 171] on input "Save" at bounding box center [139, 174] width 72 height 23
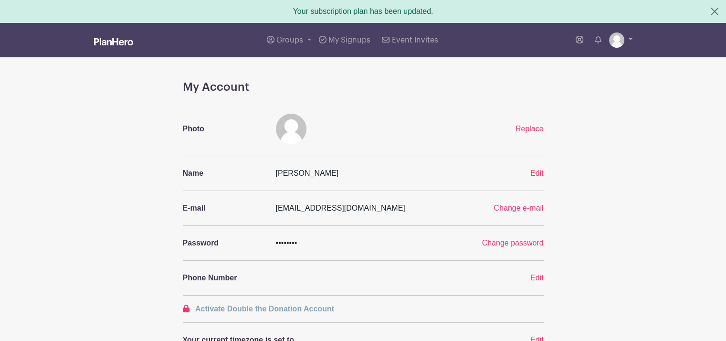
click at [112, 41] on img at bounding box center [113, 42] width 39 height 8
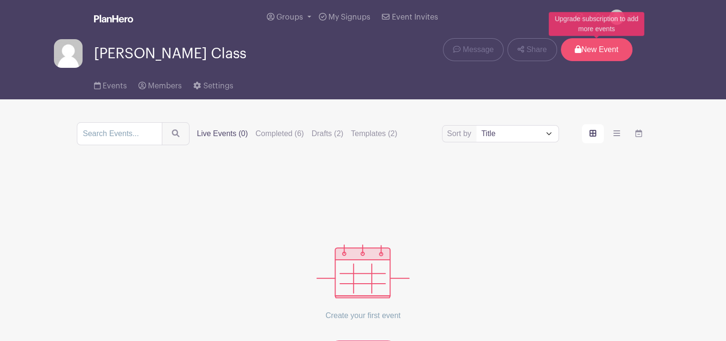
click at [599, 48] on p "New Event" at bounding box center [597, 49] width 72 height 23
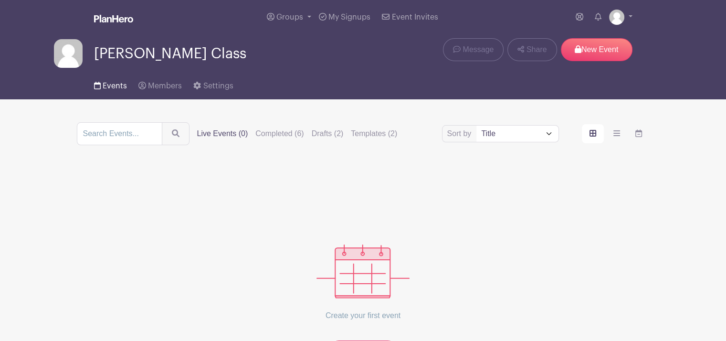
click at [99, 84] on icon at bounding box center [97, 86] width 7 height 8
